Goal: Information Seeking & Learning: Learn about a topic

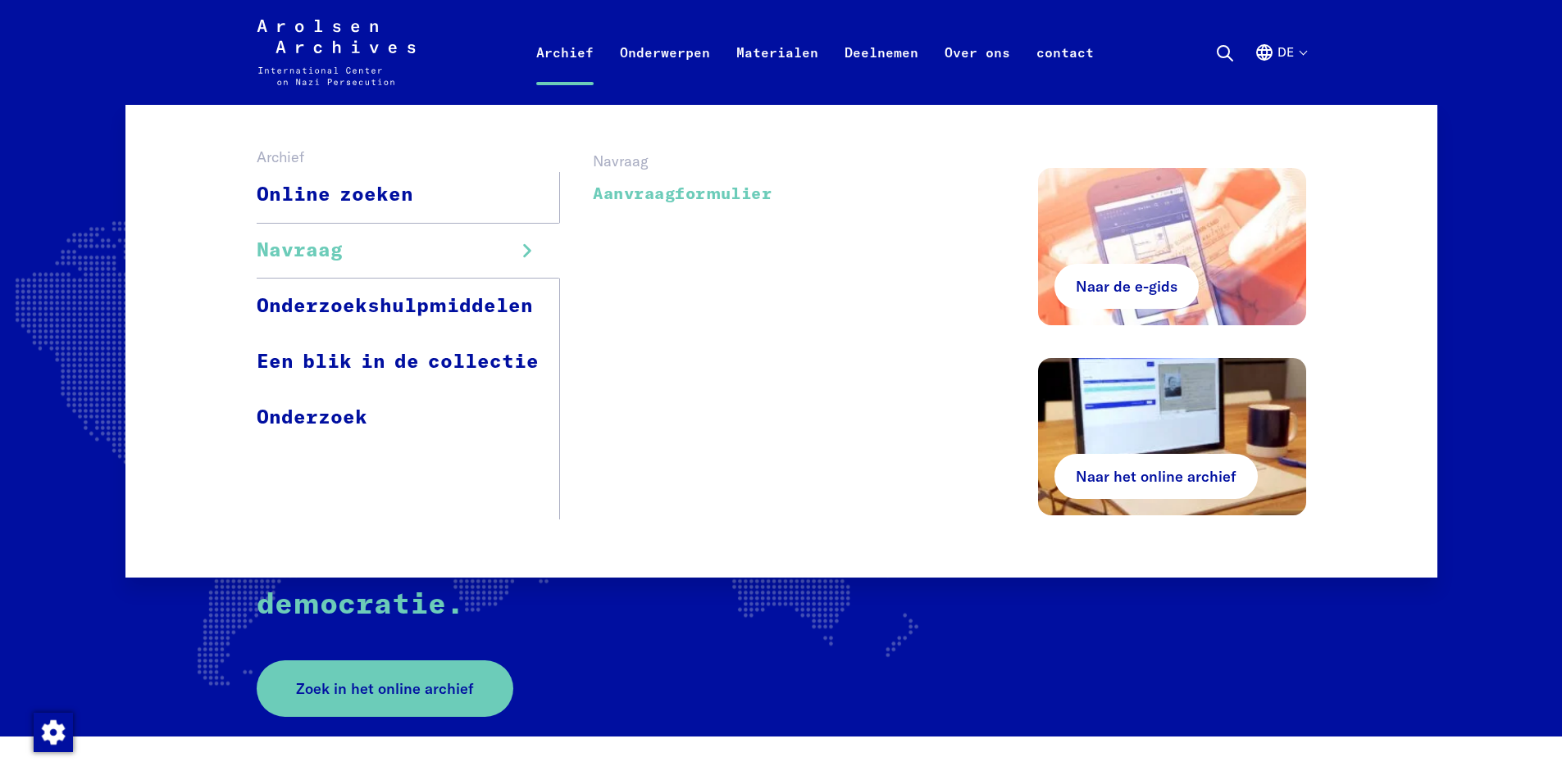
click at [668, 187] on font "Aanvraagformulier" at bounding box center [682, 194] width 179 height 16
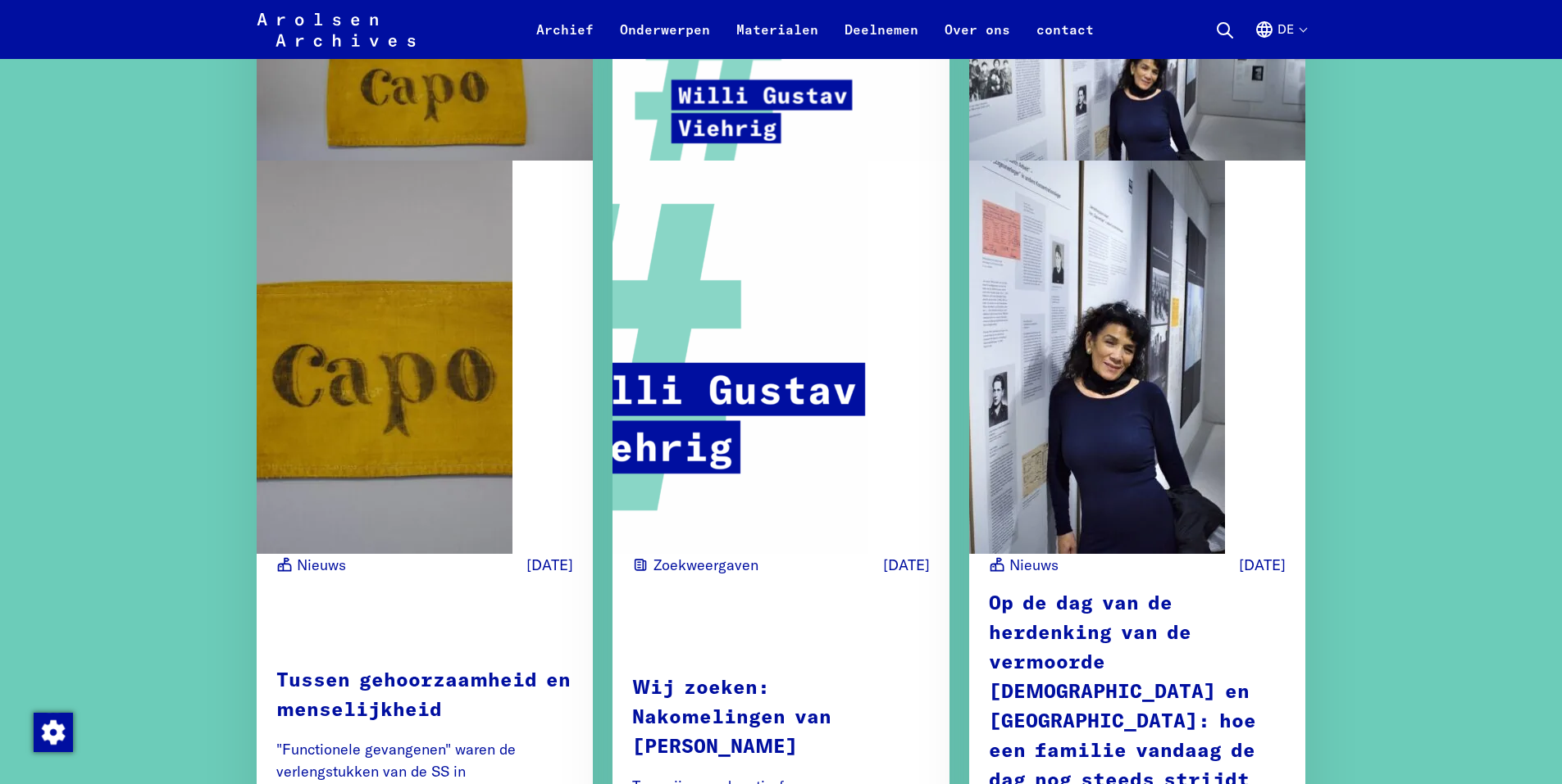
scroll to position [2704, 0]
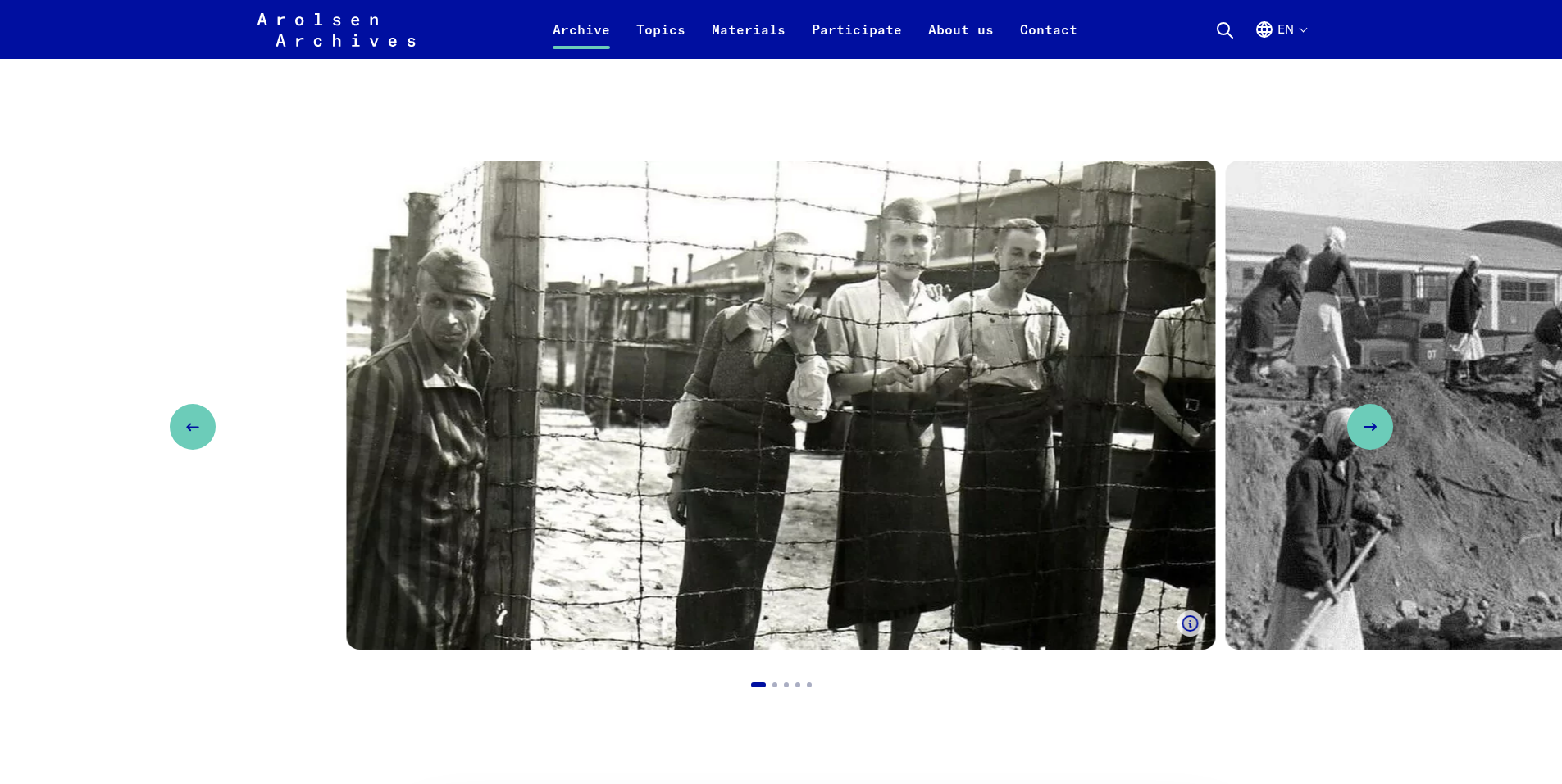
scroll to position [1885, 0]
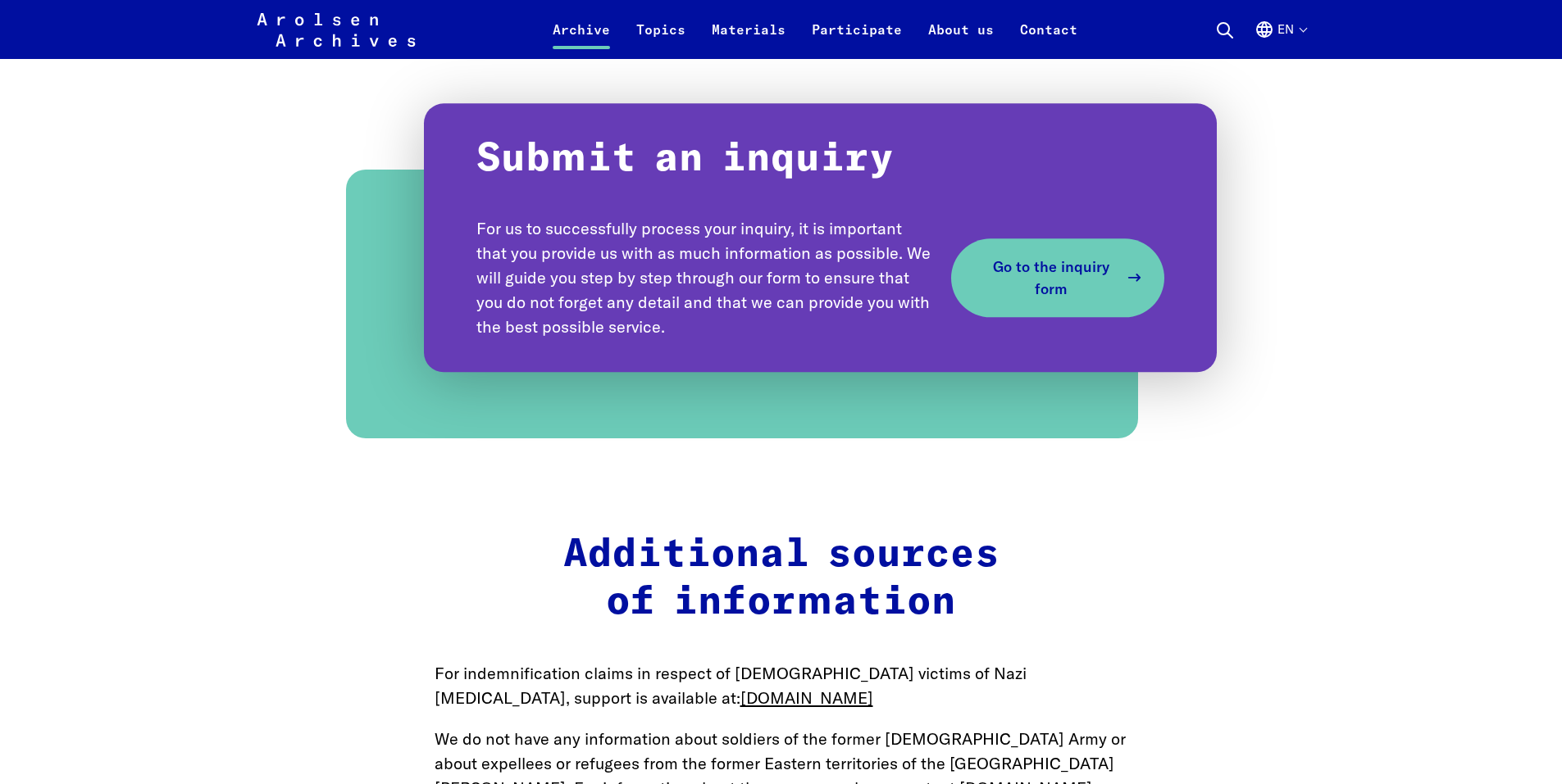
click at [1066, 279] on span "Go to the inquiry form" at bounding box center [1051, 277] width 135 height 44
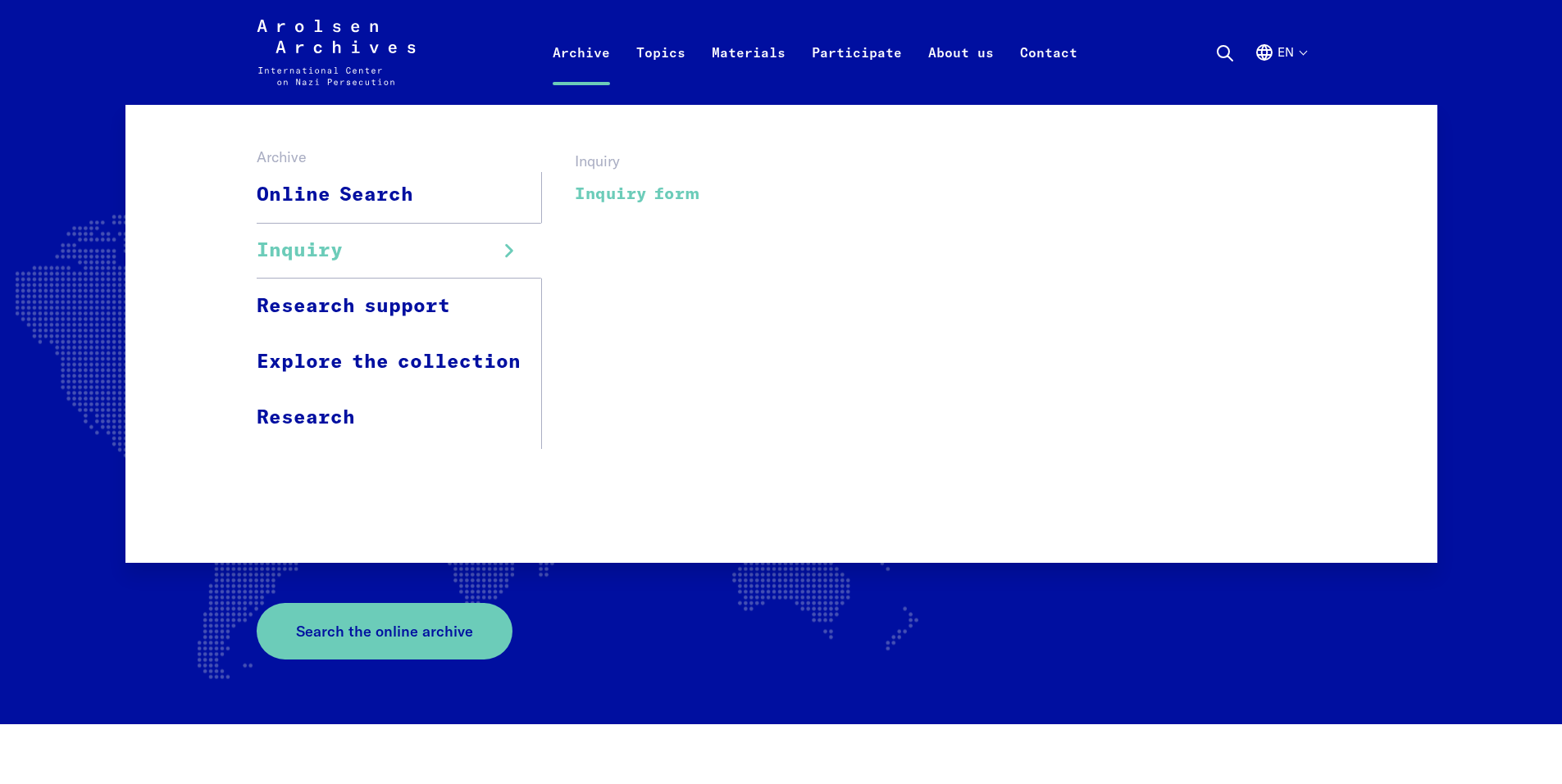
click at [636, 194] on link "Inquiry form" at bounding box center [637, 193] width 125 height 37
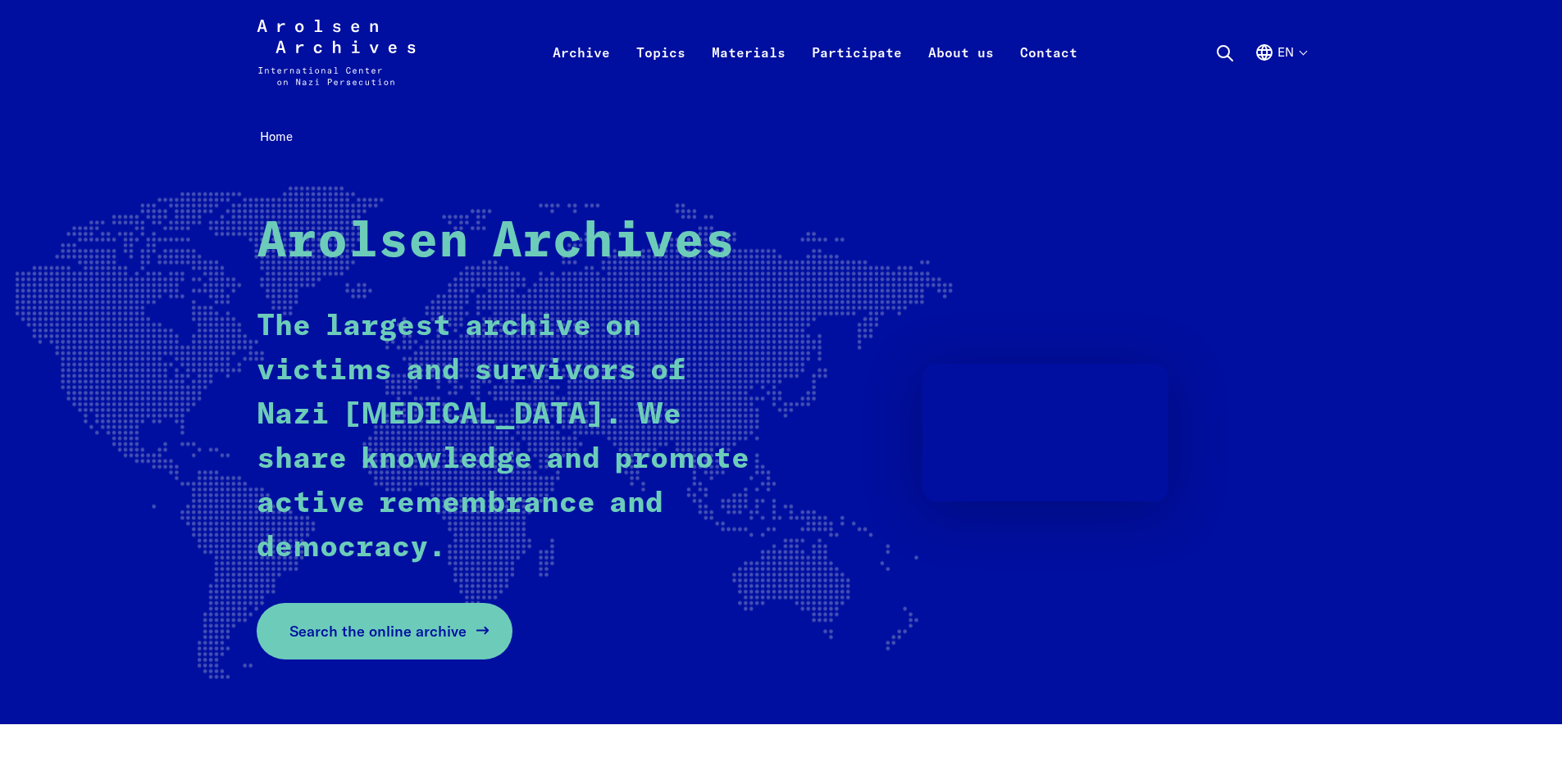
click at [429, 644] on link "Search the online archive" at bounding box center [384, 631] width 255 height 57
click at [362, 644] on link "Search the online archive" at bounding box center [384, 631] width 255 height 57
click at [429, 632] on span "Search the online archive" at bounding box center [377, 631] width 177 height 22
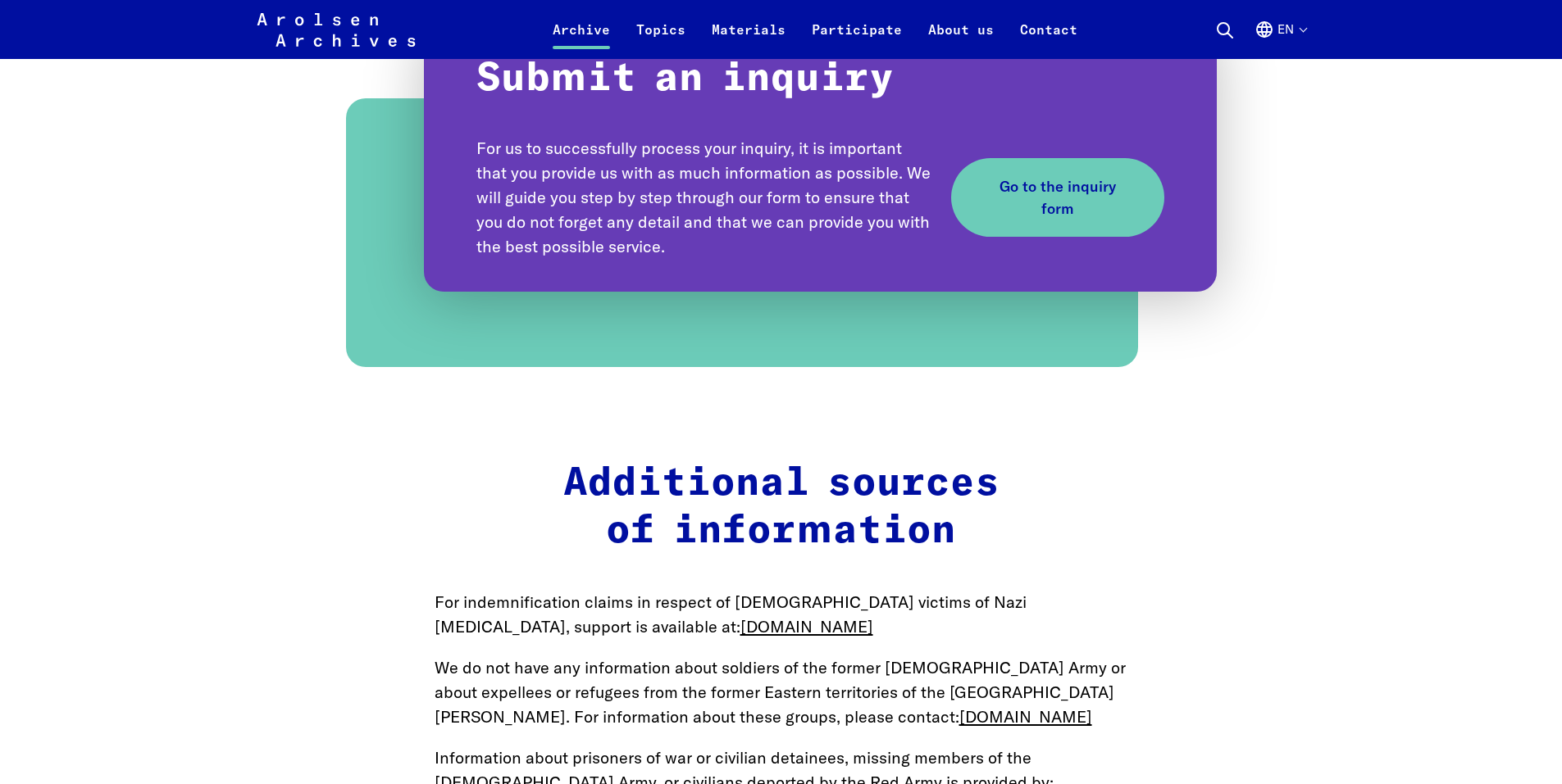
scroll to position [1966, 0]
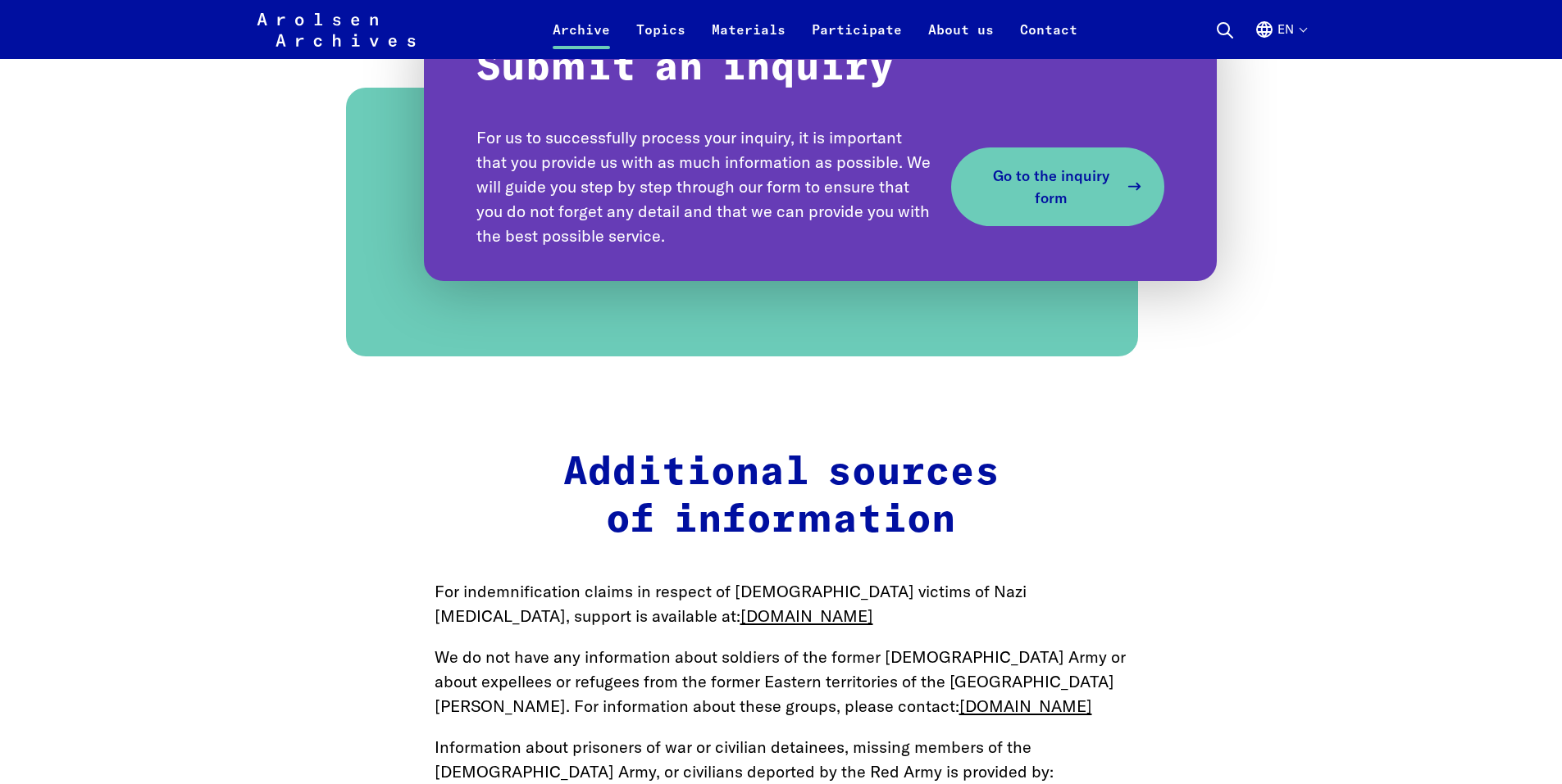
click at [1038, 189] on span "Go to the inquiry form" at bounding box center [1051, 186] width 135 height 44
